Goal: Task Accomplishment & Management: Complete application form

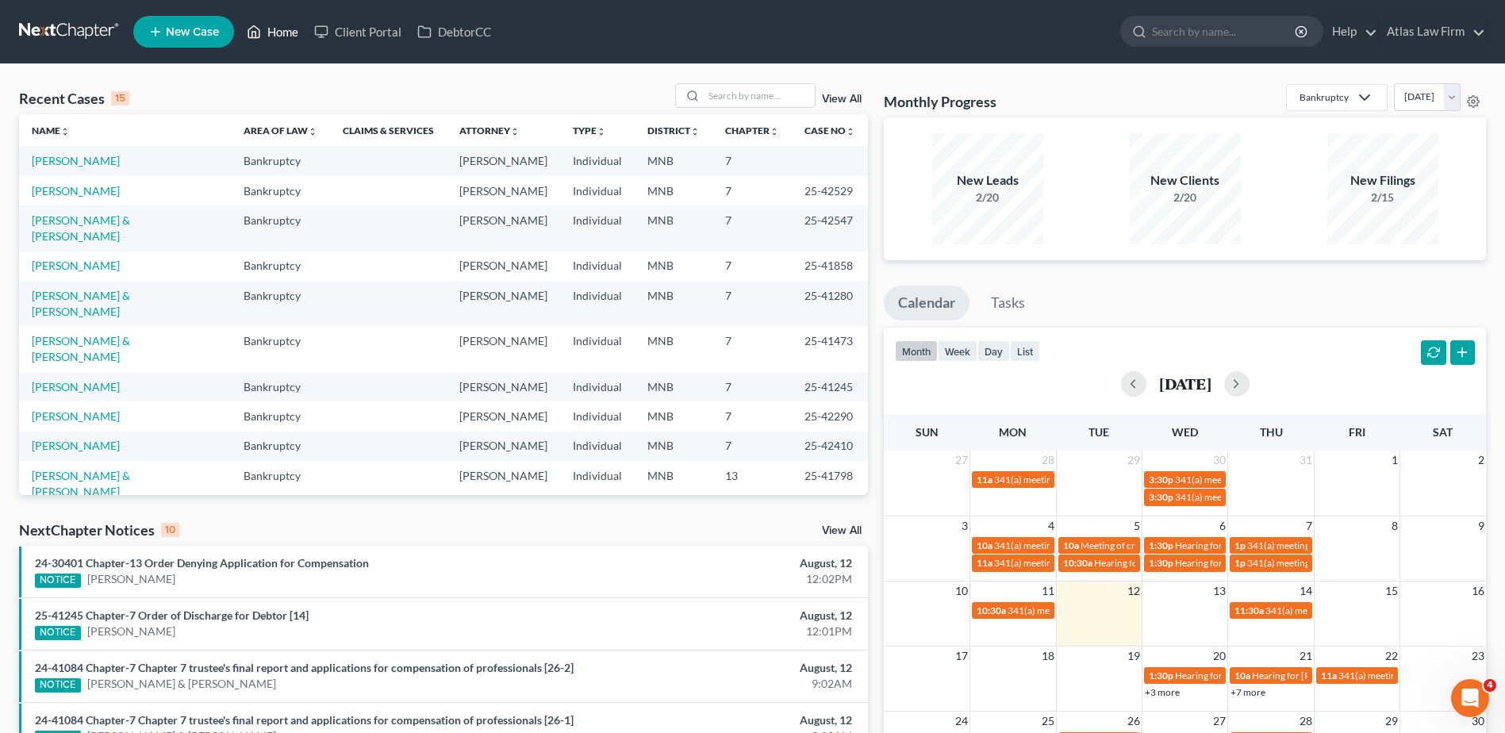
click at [286, 35] on link "Home" at bounding box center [272, 31] width 67 height 29
click at [719, 100] on input "search" at bounding box center [759, 95] width 111 height 23
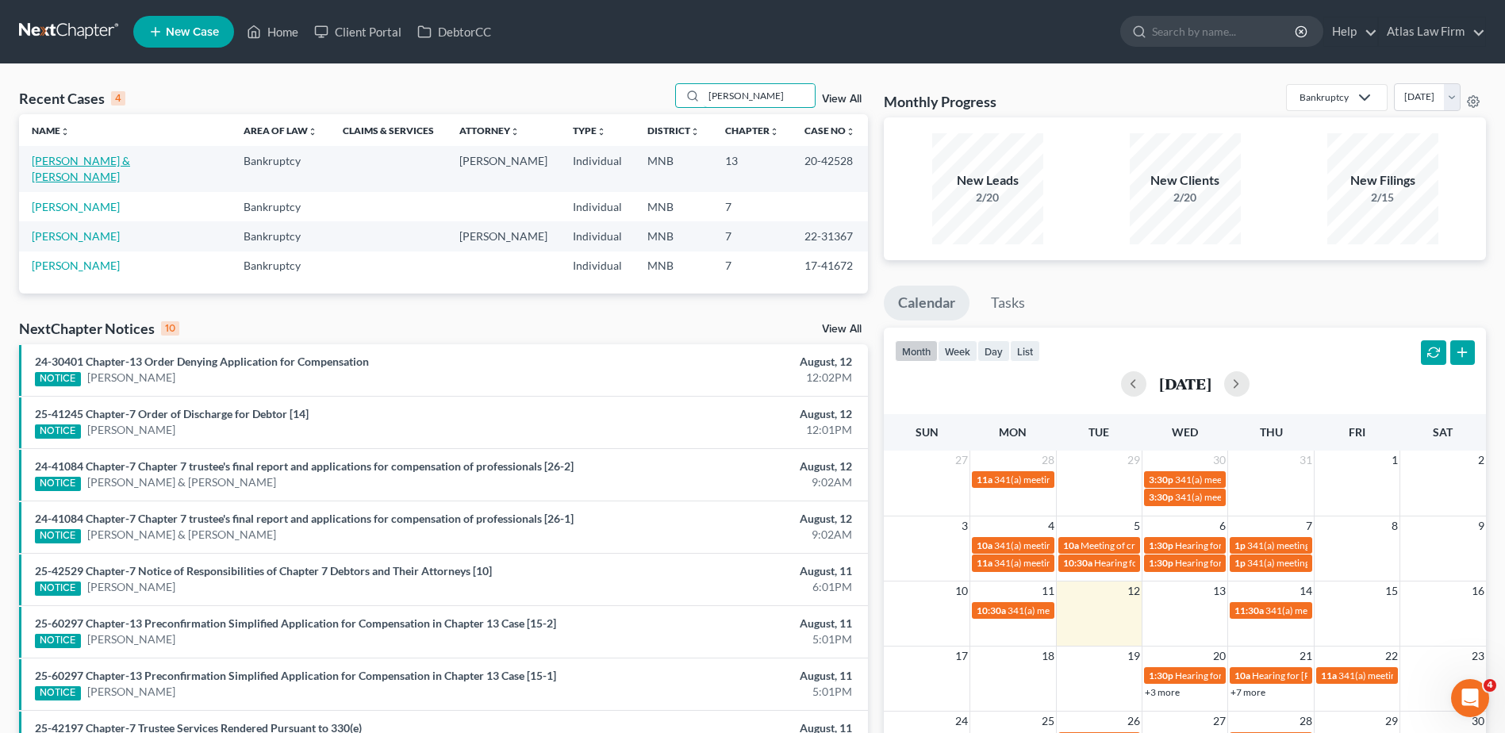
type input "[PERSON_NAME]"
click at [130, 161] on link "[PERSON_NAME] & [PERSON_NAME]" at bounding box center [81, 168] width 98 height 29
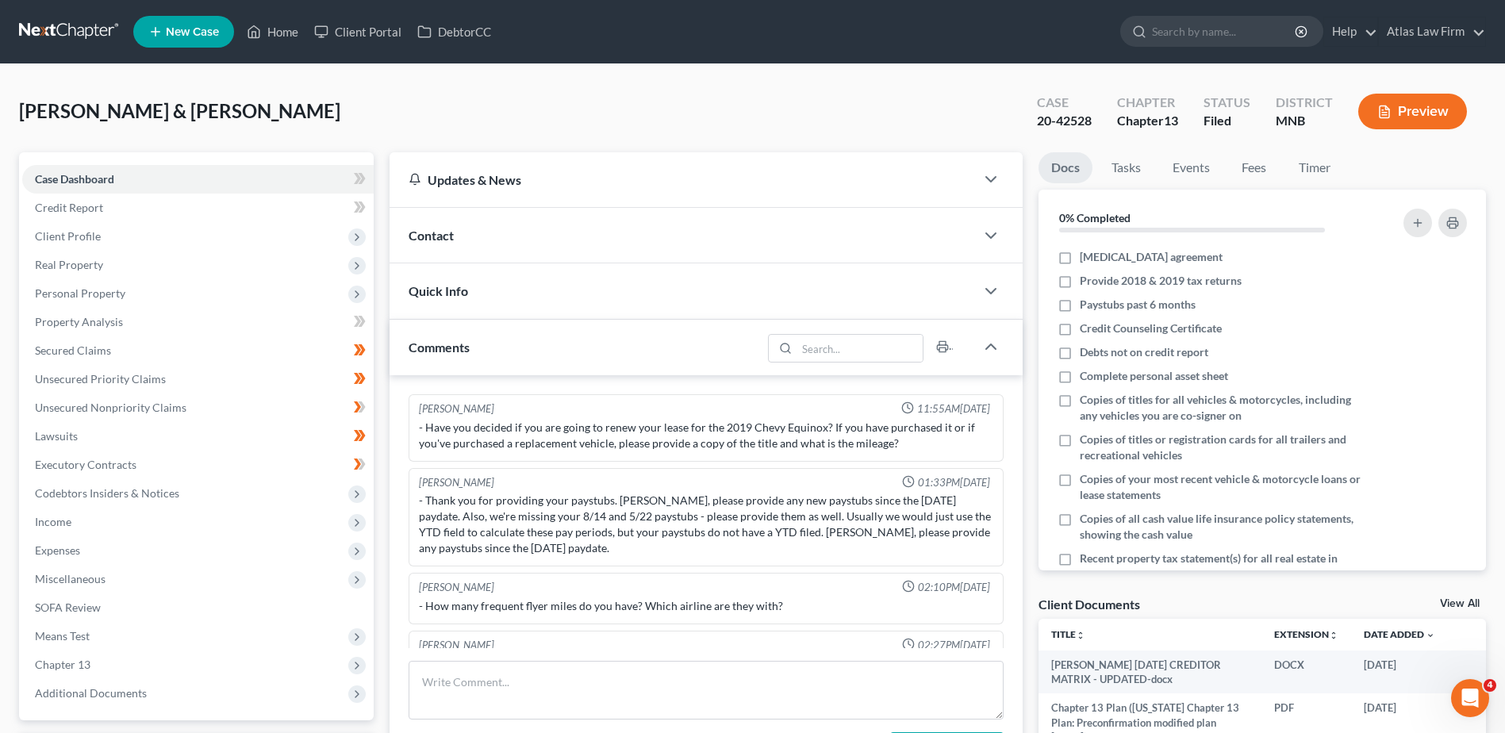
scroll to position [432, 0]
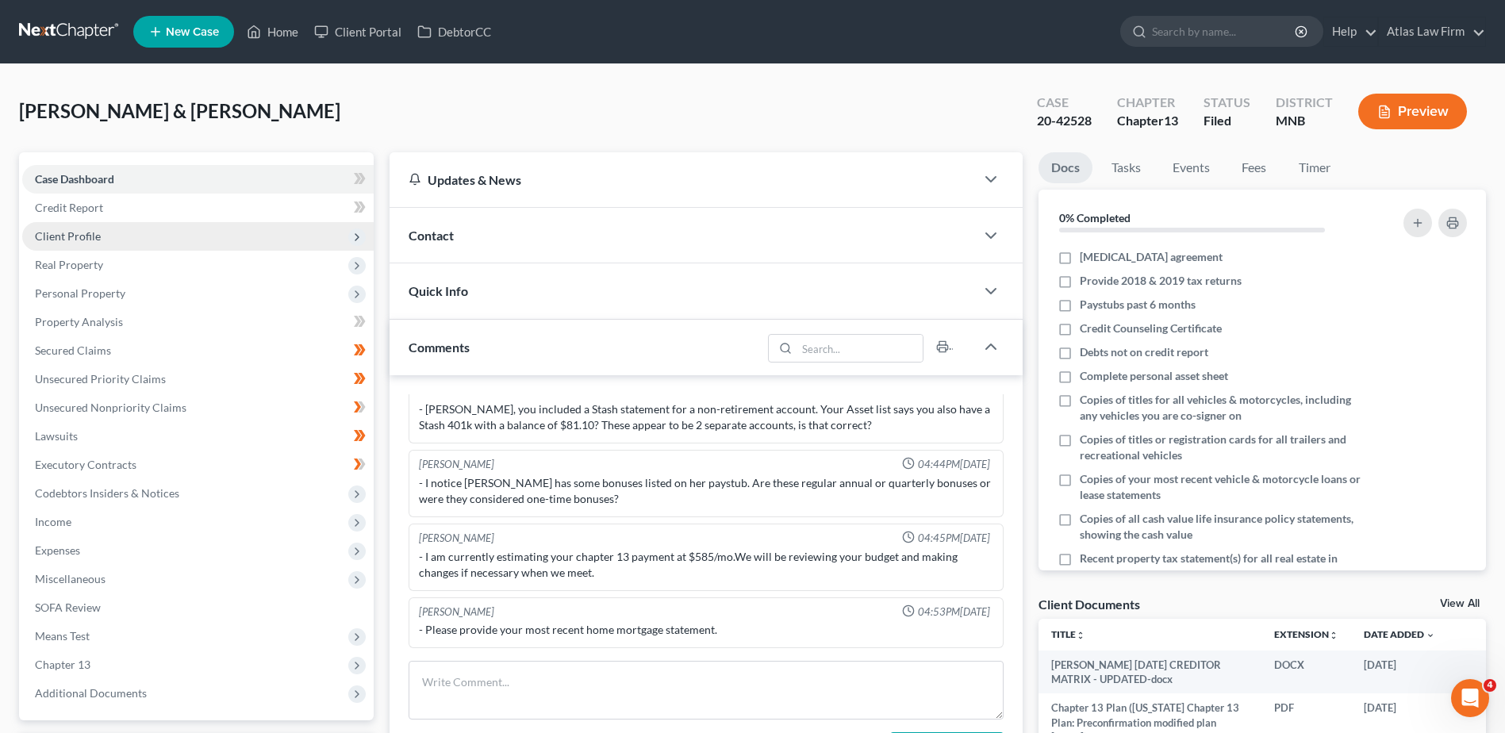
click at [128, 237] on span "Client Profile" at bounding box center [197, 236] width 351 height 29
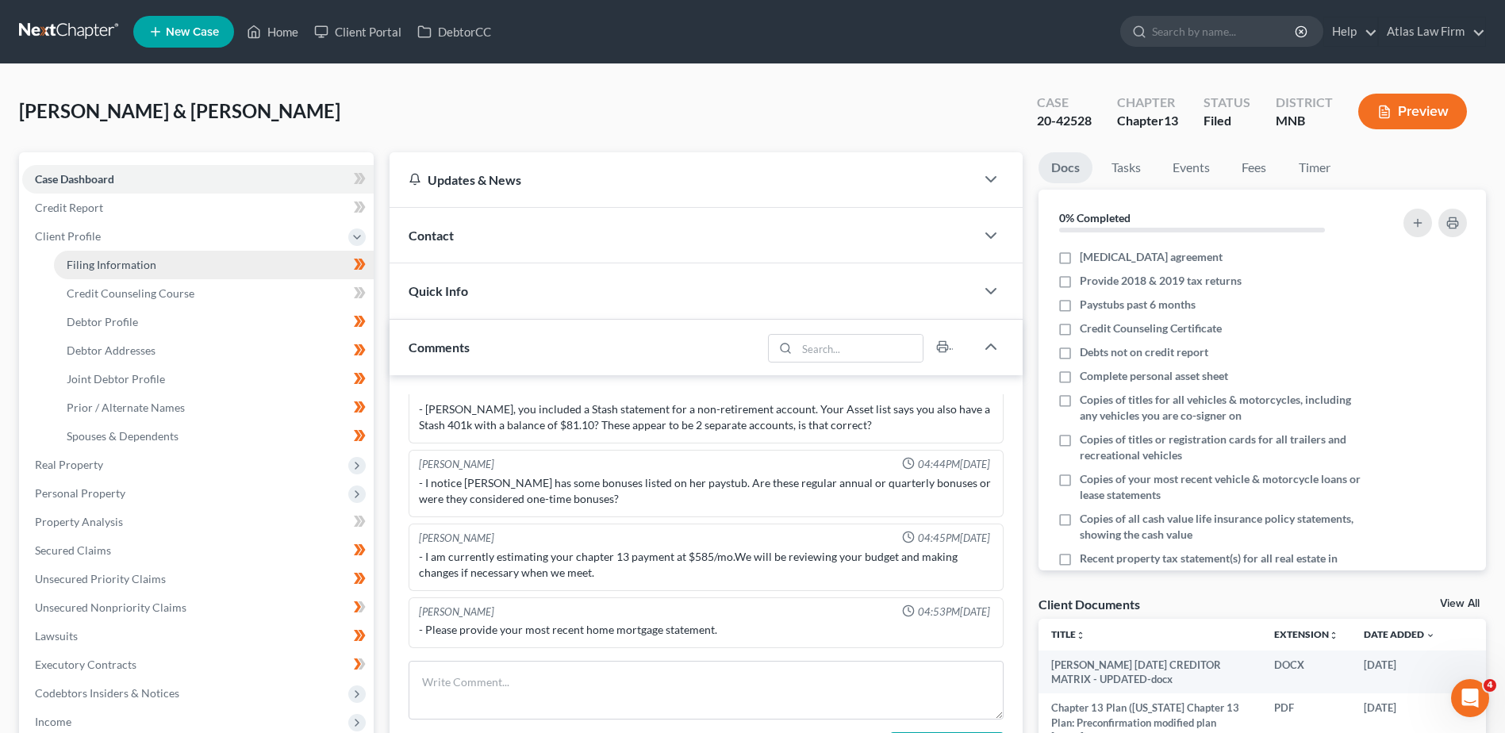
click at [145, 264] on span "Filing Information" at bounding box center [112, 264] width 90 height 13
select select "1"
select select "3"
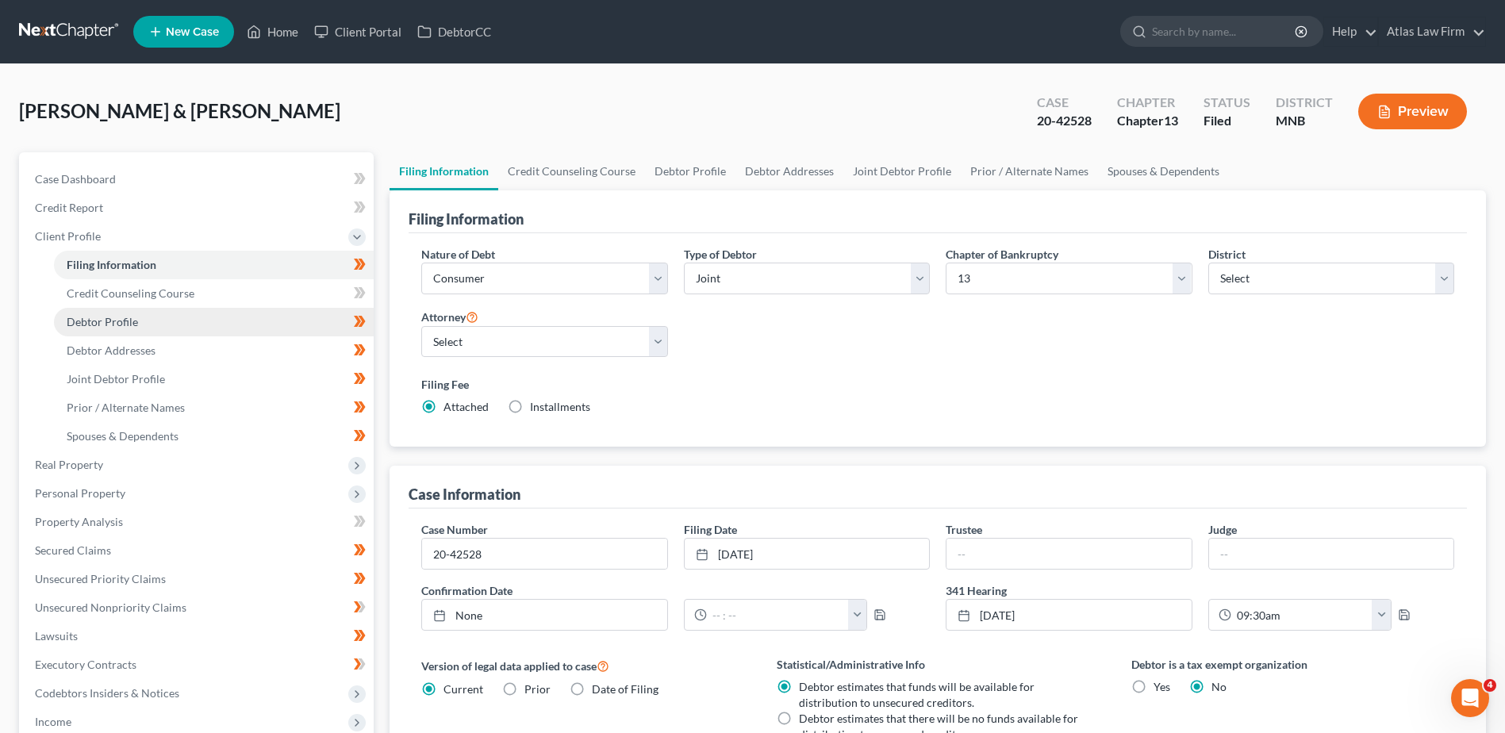
click at [165, 321] on link "Debtor Profile" at bounding box center [214, 322] width 320 height 29
select select "1"
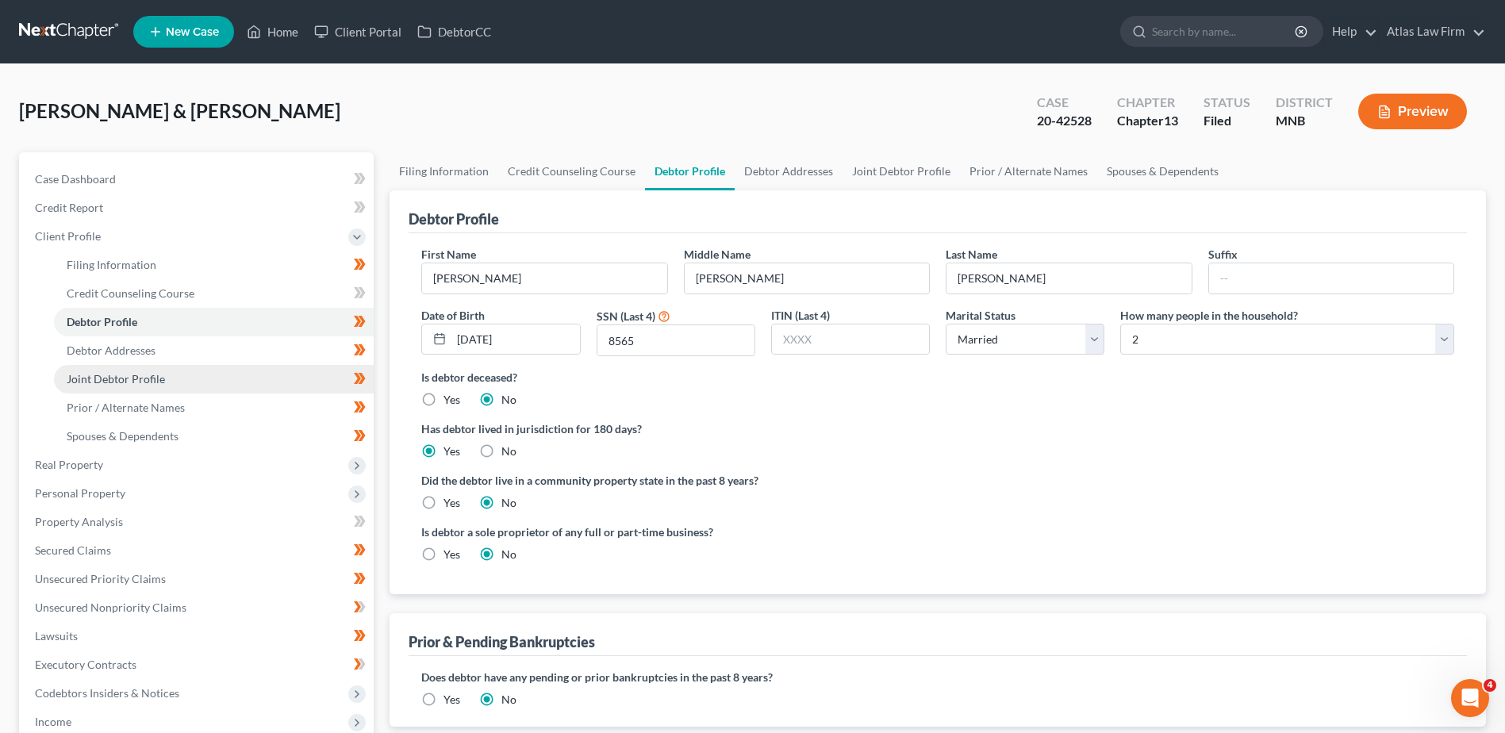
click at [136, 382] on span "Joint Debtor Profile" at bounding box center [116, 378] width 98 height 13
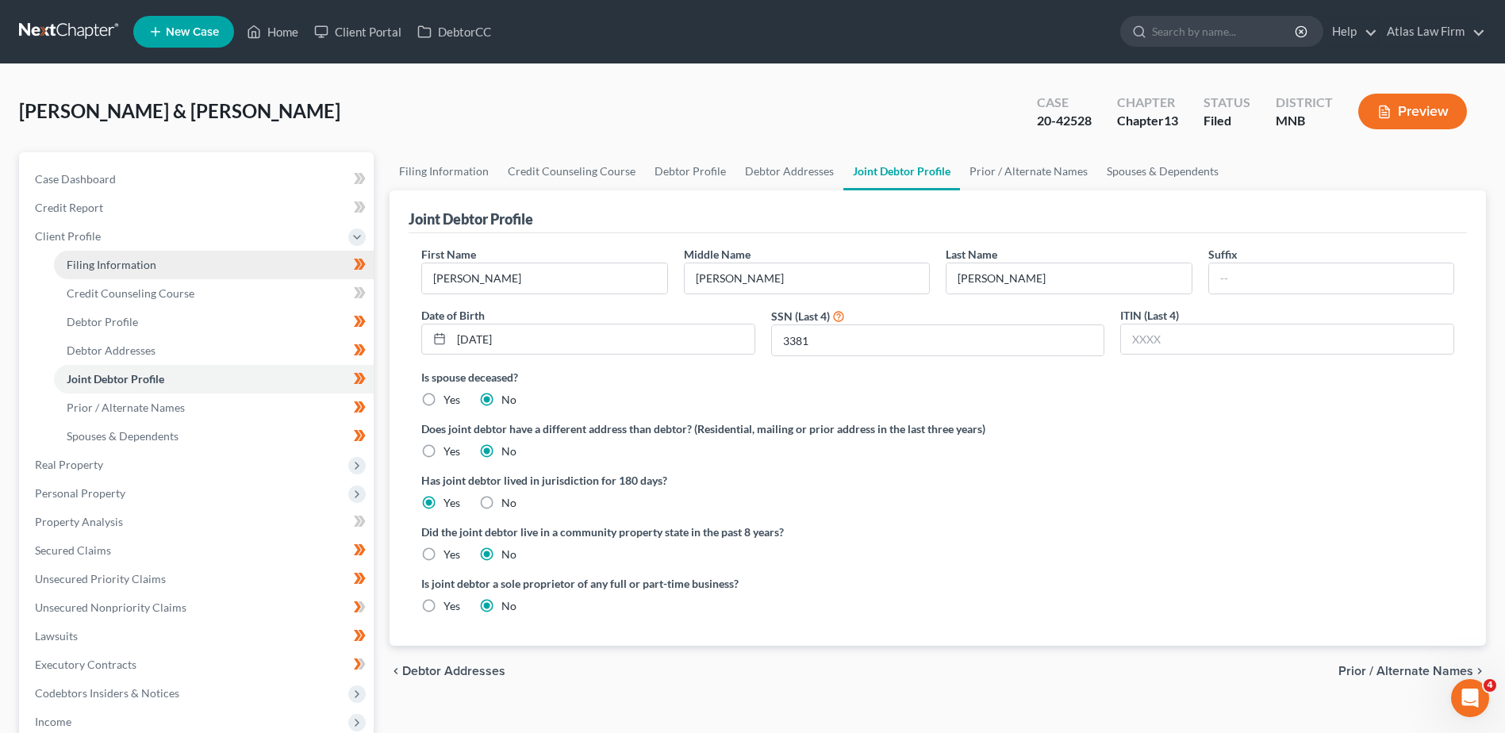
click at [153, 268] on span "Filing Information" at bounding box center [112, 264] width 90 height 13
select select "1"
select select "3"
select select "42"
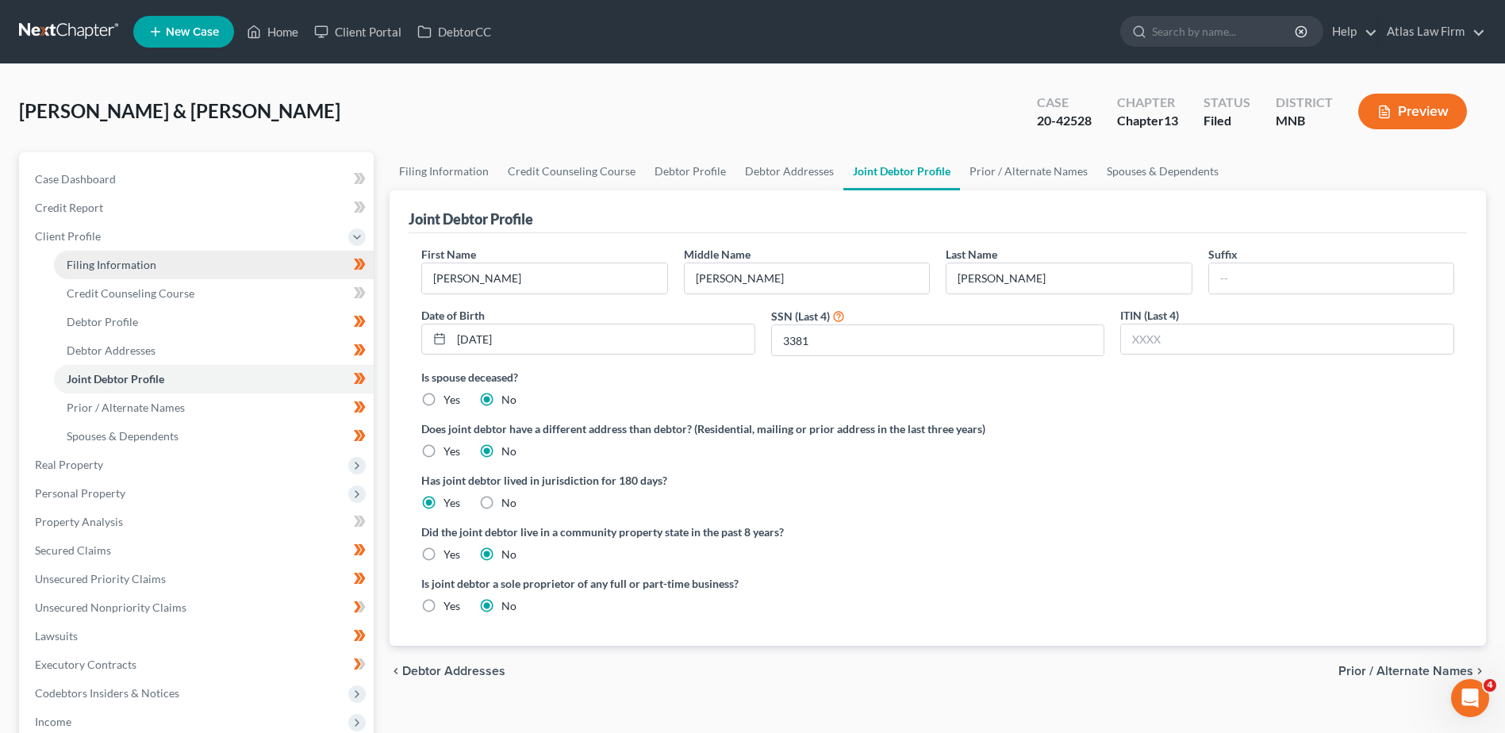
select select "0"
